Goal: Find specific page/section: Find specific page/section

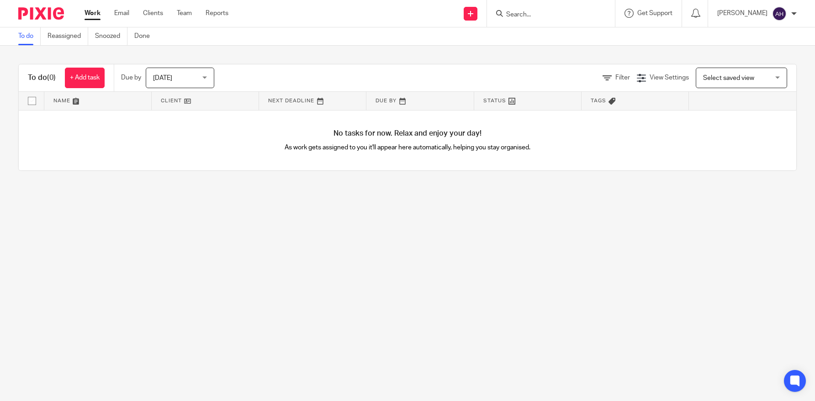
click at [560, 11] on input "Search" at bounding box center [546, 15] width 82 height 8
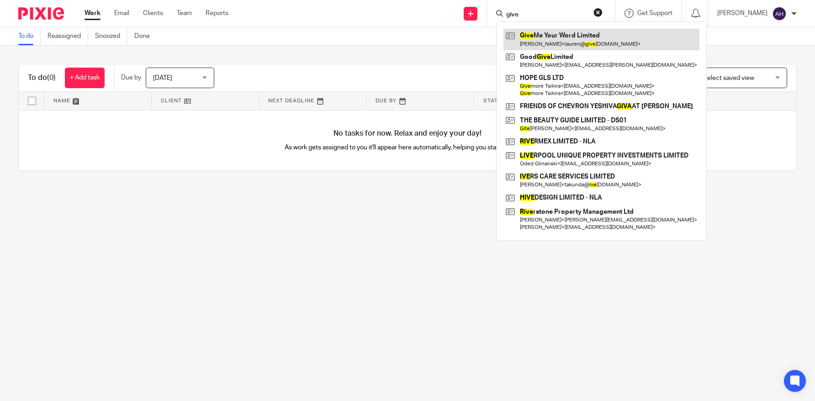
type input "give"
click at [574, 39] on link at bounding box center [601, 39] width 196 height 21
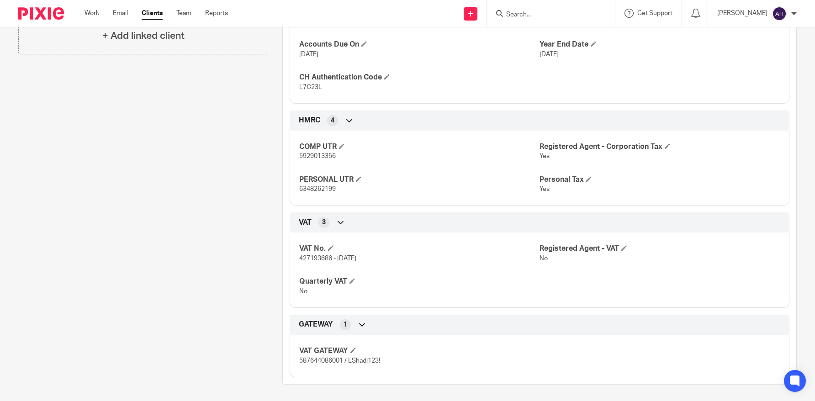
scroll to position [321, 0]
